Goal: Navigation & Orientation: Find specific page/section

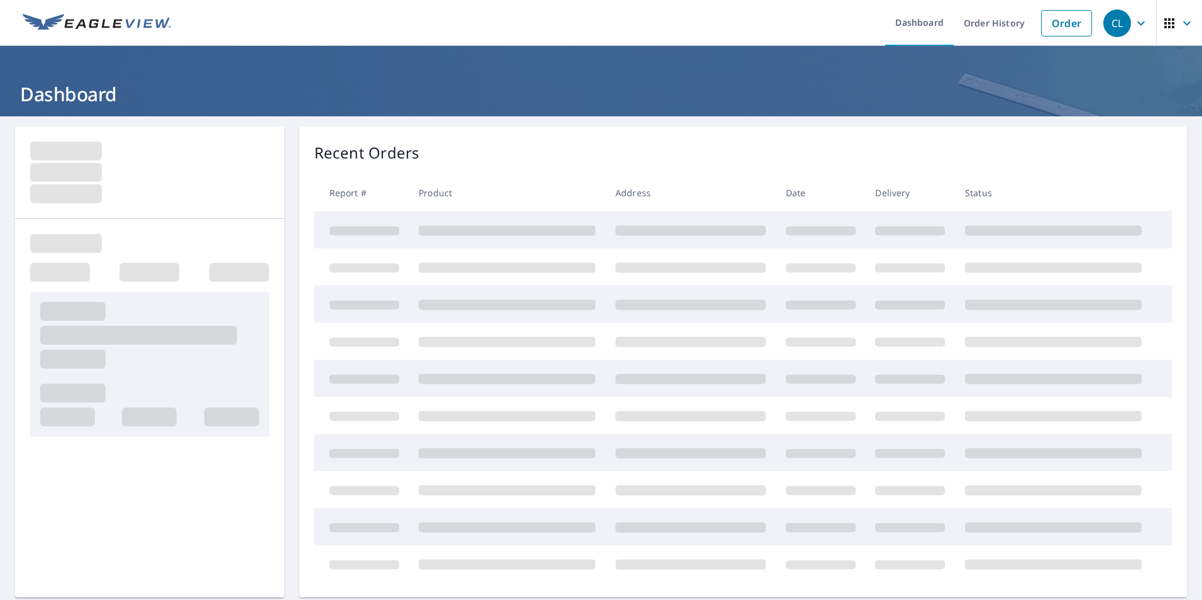
click at [53, 26] on img at bounding box center [97, 23] width 148 height 19
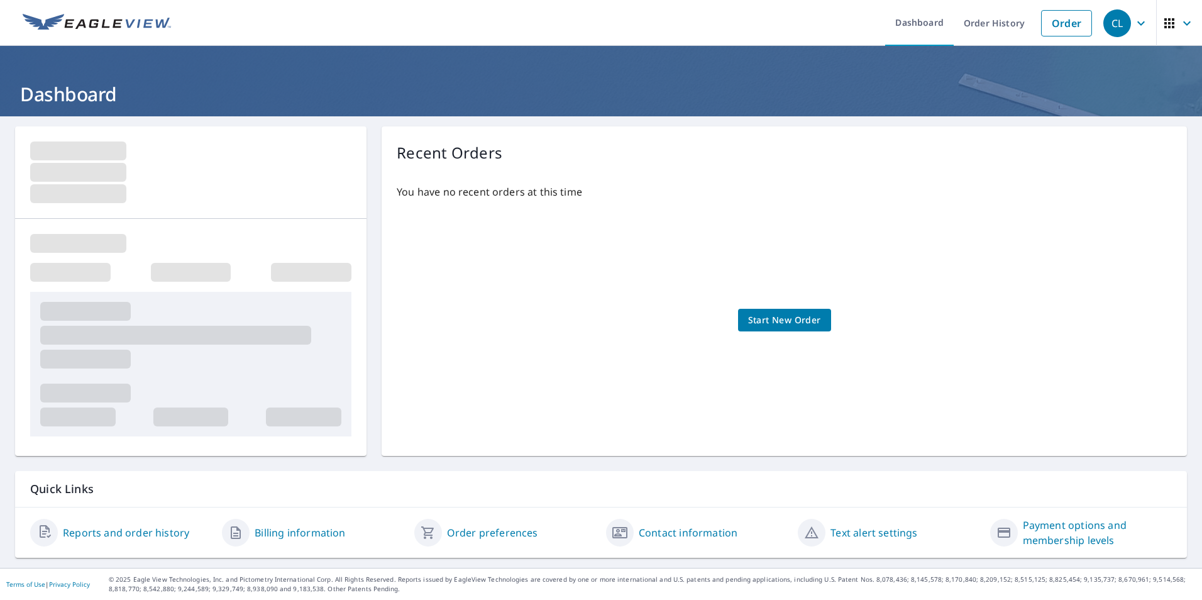
click at [1165, 24] on icon "button" at bounding box center [1170, 23] width 10 height 10
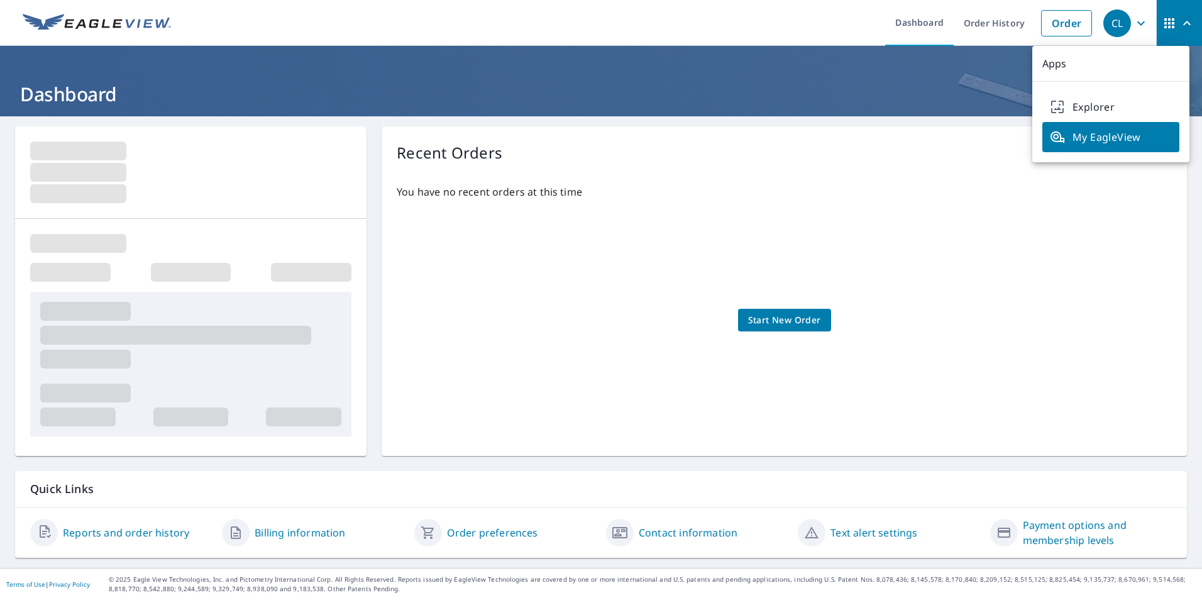
click at [1105, 139] on span "My EagleView" at bounding box center [1111, 137] width 122 height 15
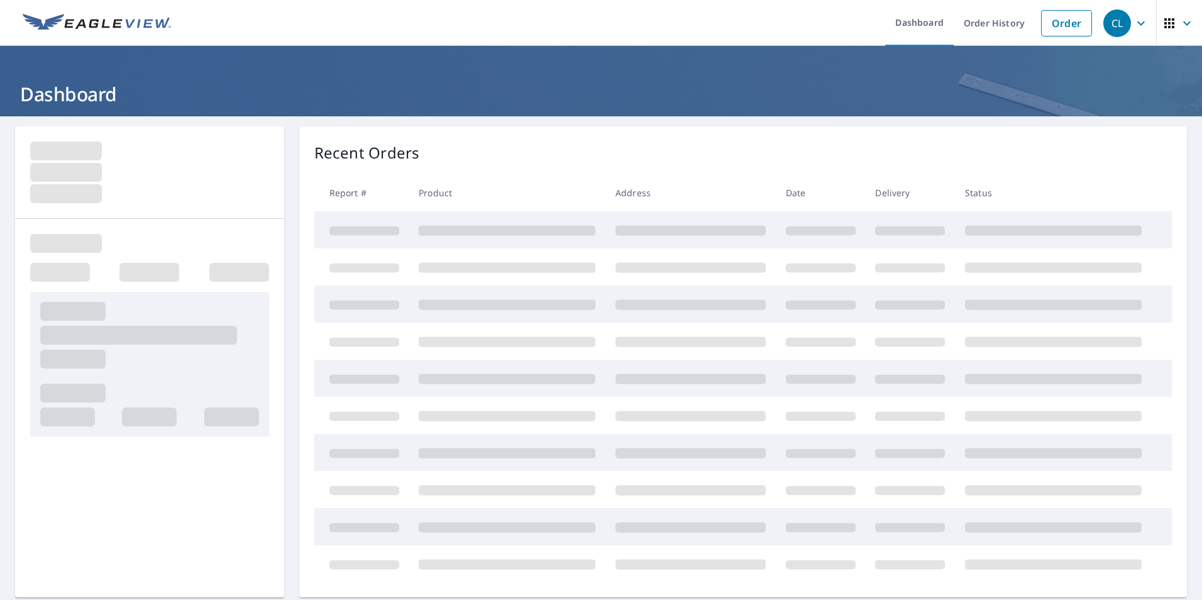
click at [49, 18] on img at bounding box center [97, 23] width 148 height 19
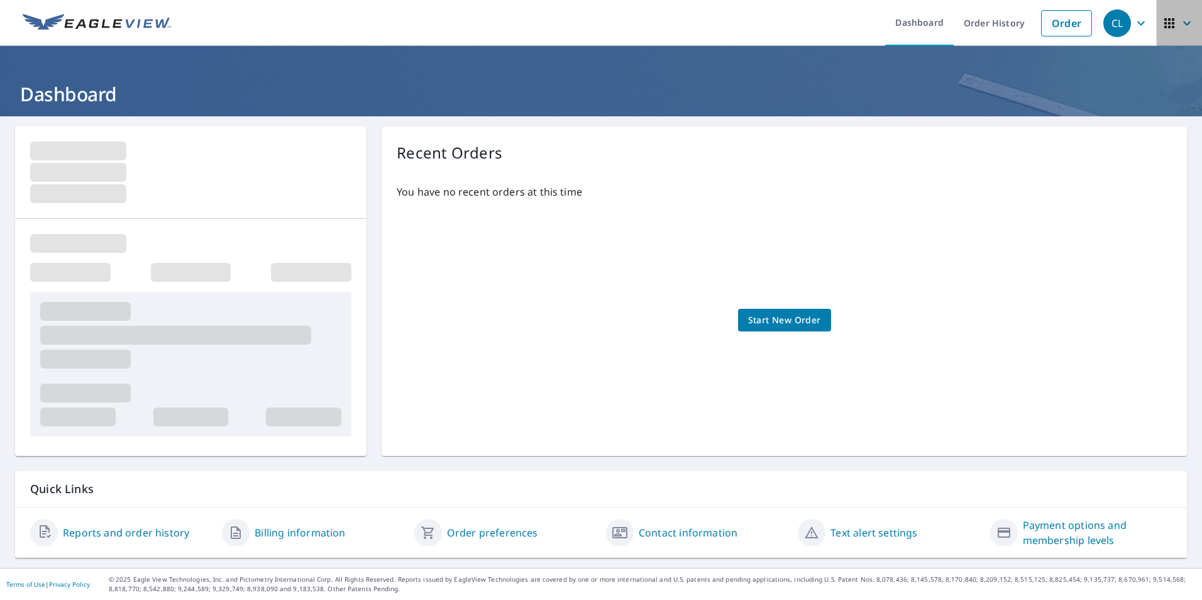
click at [1180, 21] on icon "button" at bounding box center [1187, 23] width 15 height 15
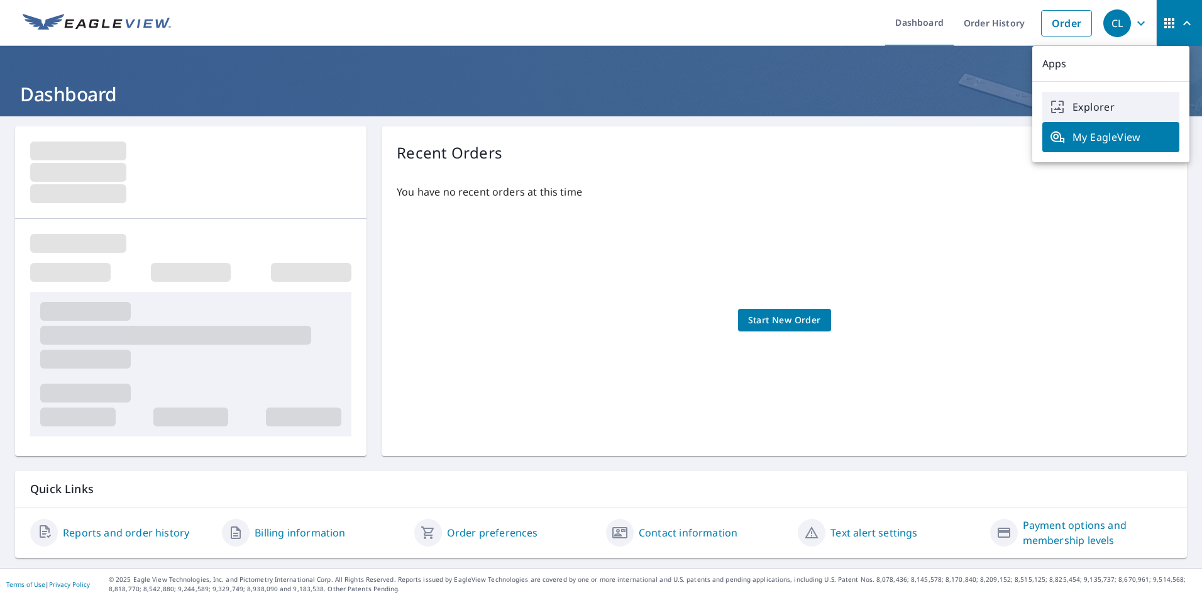
click at [1093, 98] on link "Explorer" at bounding box center [1111, 107] width 137 height 30
